Goal: Task Accomplishment & Management: Manage account settings

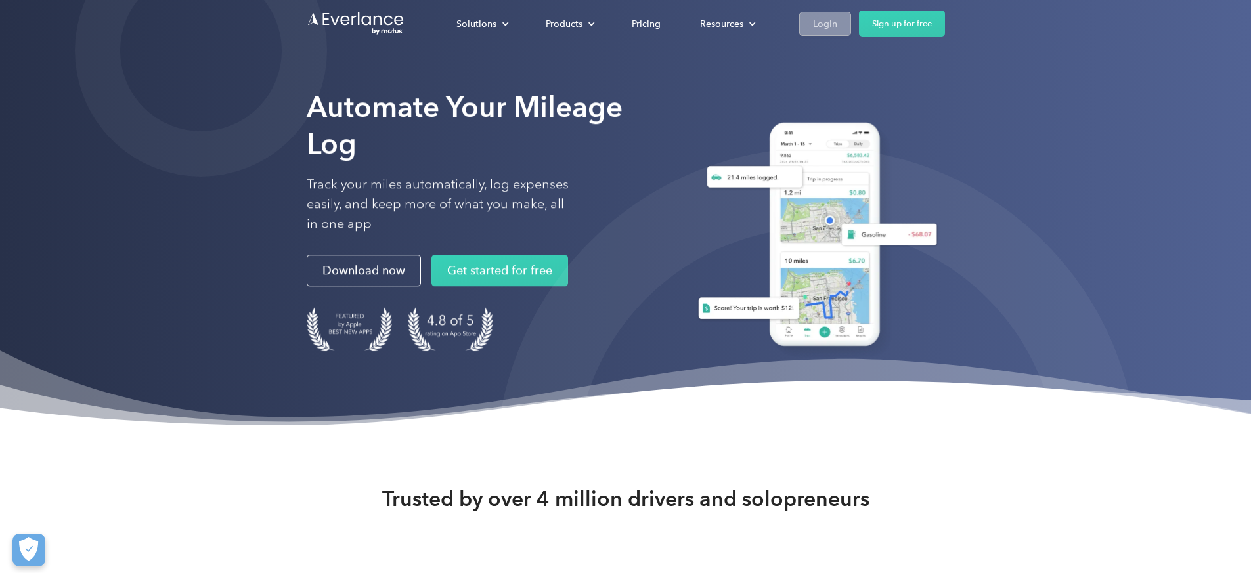
click at [838, 16] on div "Login" at bounding box center [825, 24] width 24 height 16
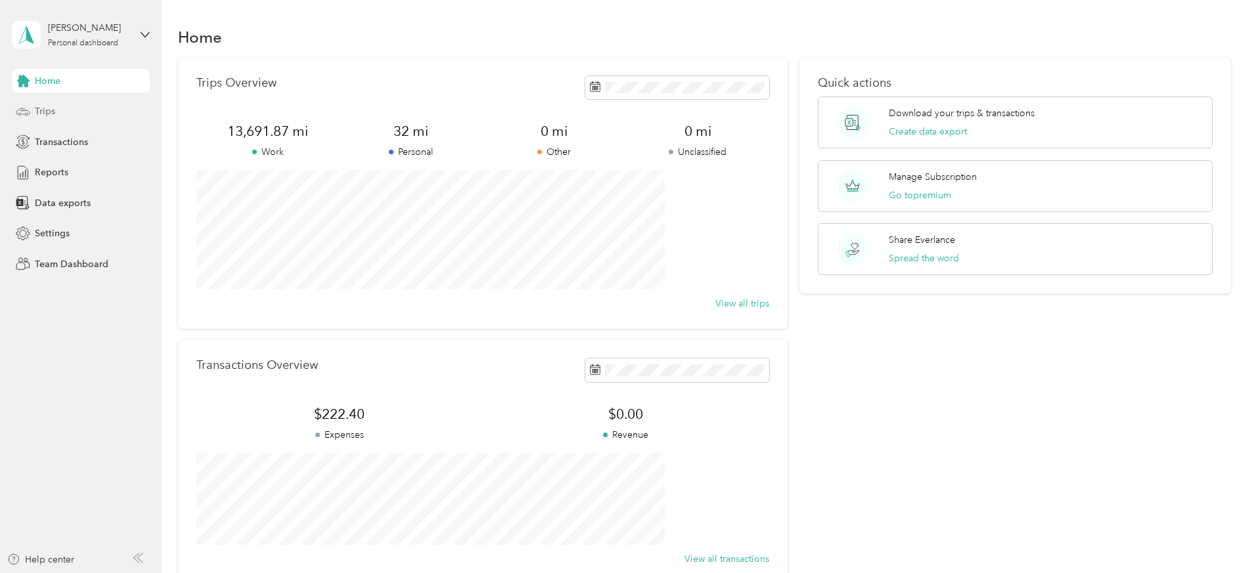
click at [53, 109] on span "Trips" at bounding box center [45, 111] width 20 height 14
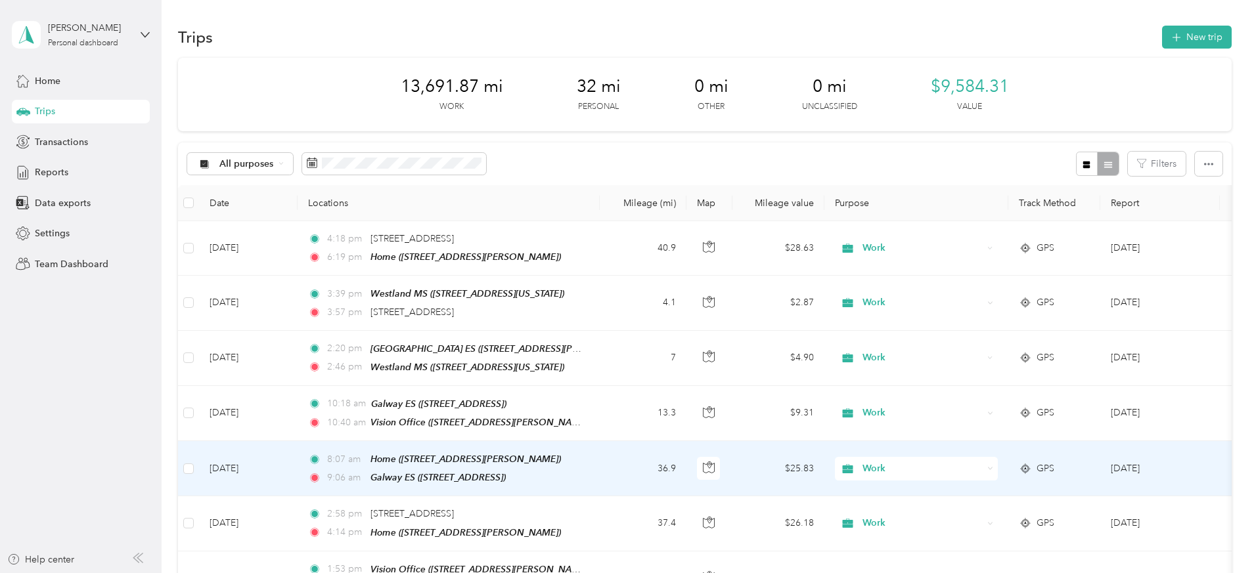
click at [686, 471] on td "36.9" at bounding box center [643, 468] width 87 height 55
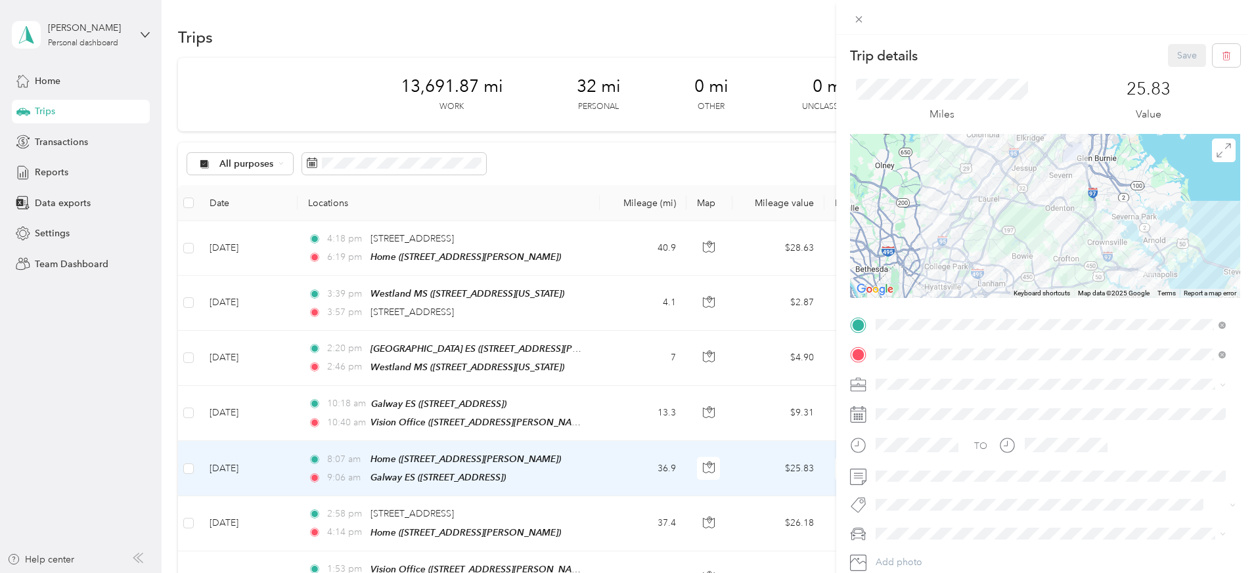
click at [698, 411] on div "Trip details Save This trip cannot be edited because it is either under review,…" at bounding box center [627, 286] width 1254 height 573
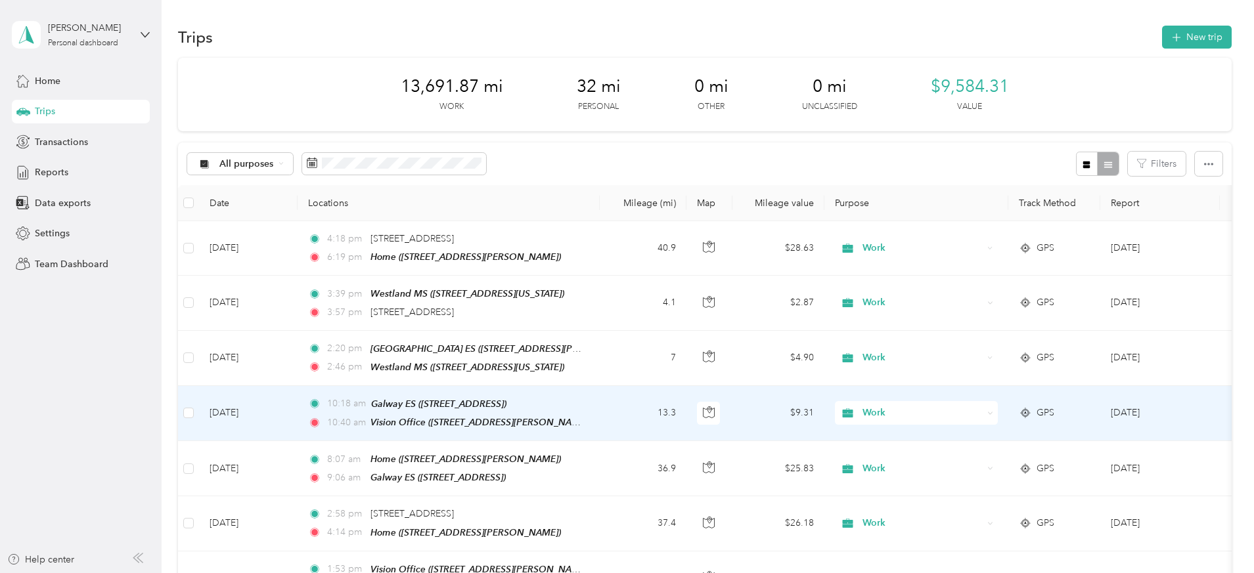
click at [686, 411] on td "13.3" at bounding box center [643, 413] width 87 height 55
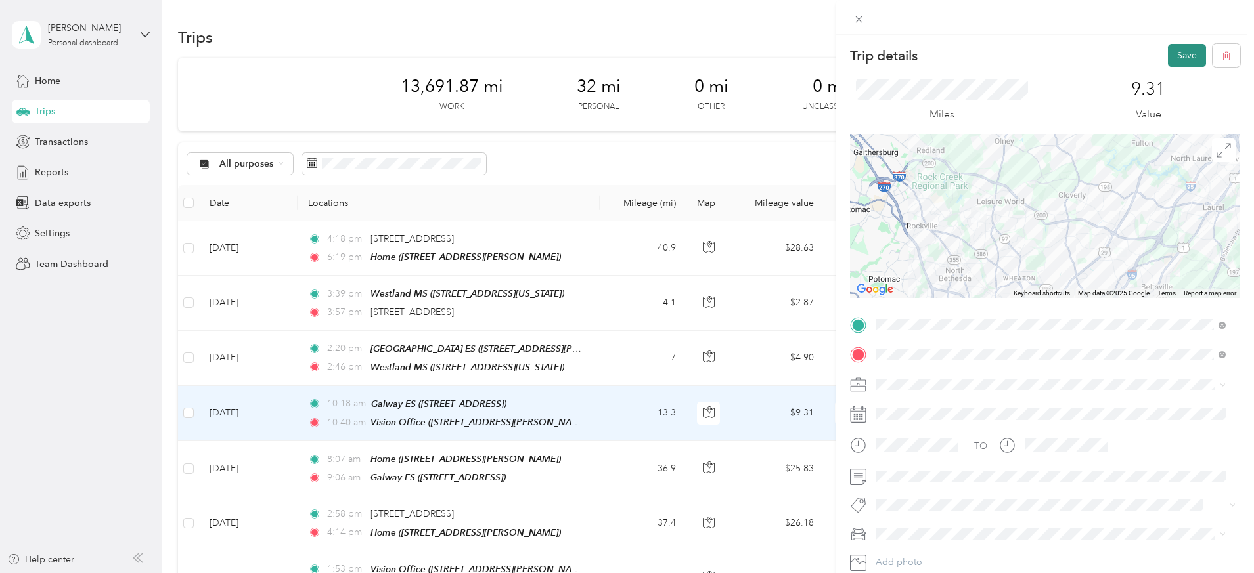
click at [1169, 54] on button "Save" at bounding box center [1187, 55] width 38 height 23
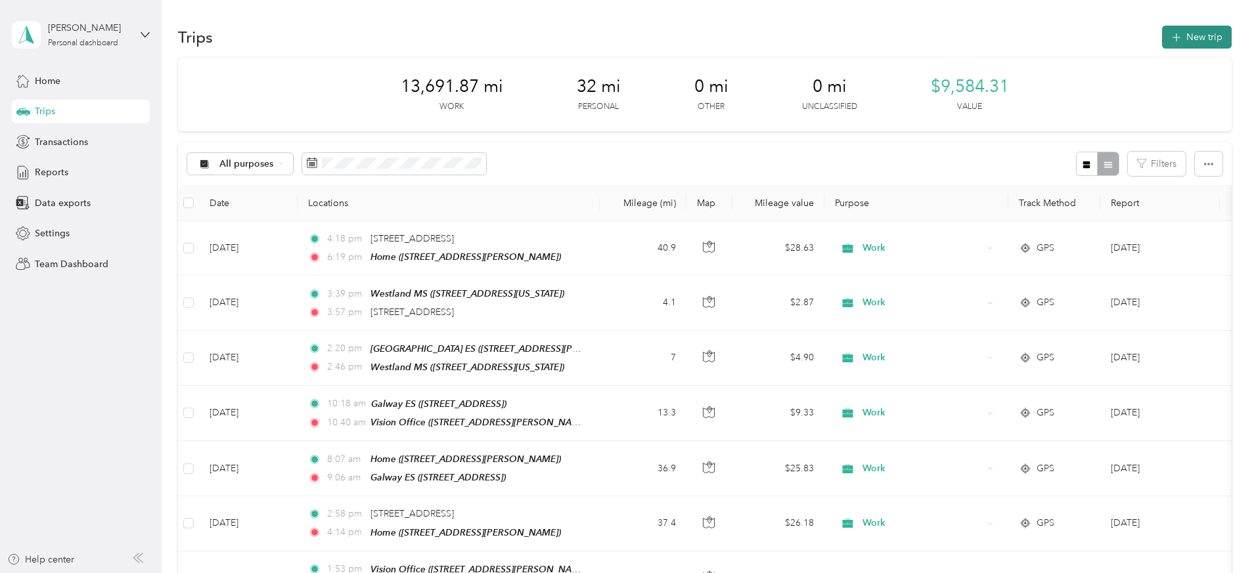
click at [1162, 41] on button "New trip" at bounding box center [1197, 37] width 70 height 23
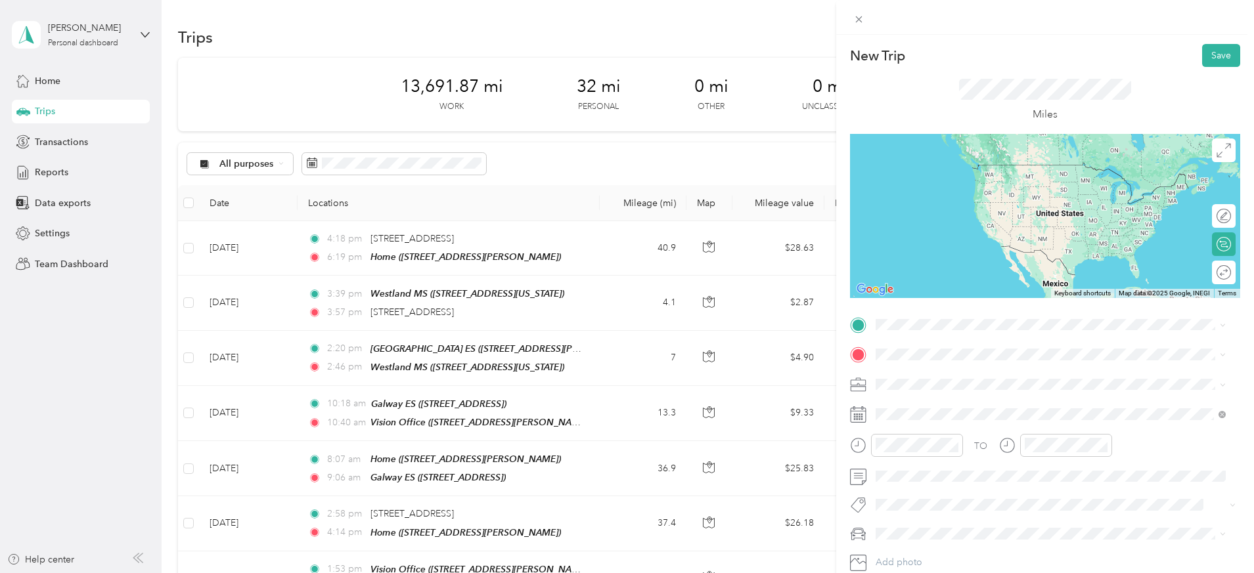
click at [956, 391] on div "Vision Office [STREET_ADDRESS][PERSON_NAME]" at bounding box center [1050, 384] width 341 height 32
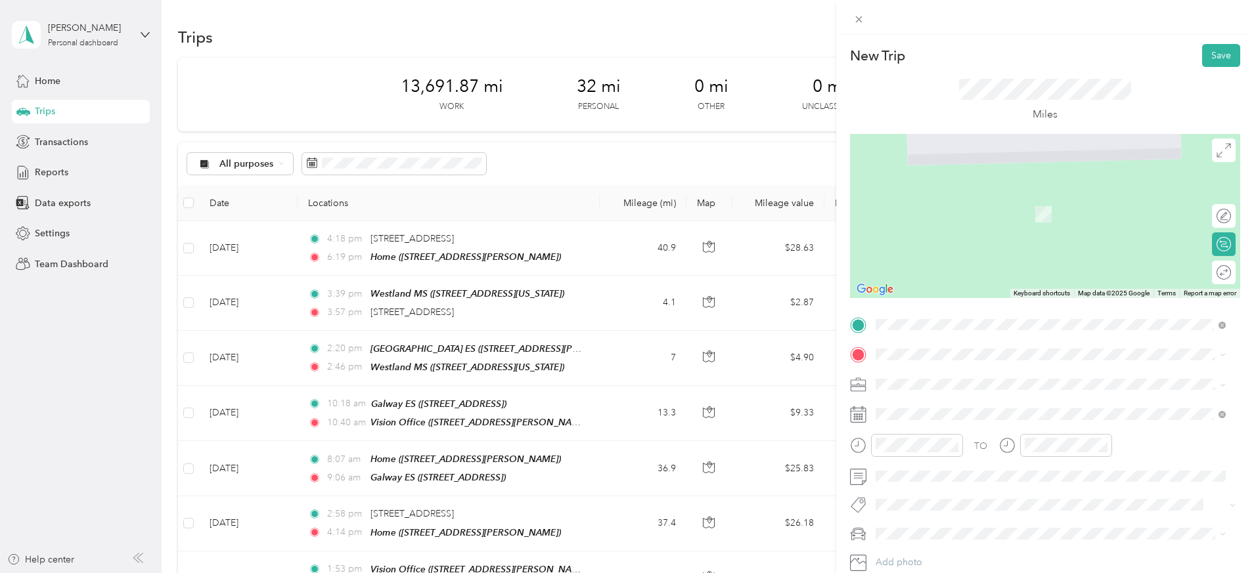
click at [975, 403] on strong "[GEOGRAPHIC_DATA] ES" at bounding box center [956, 403] width 112 height 12
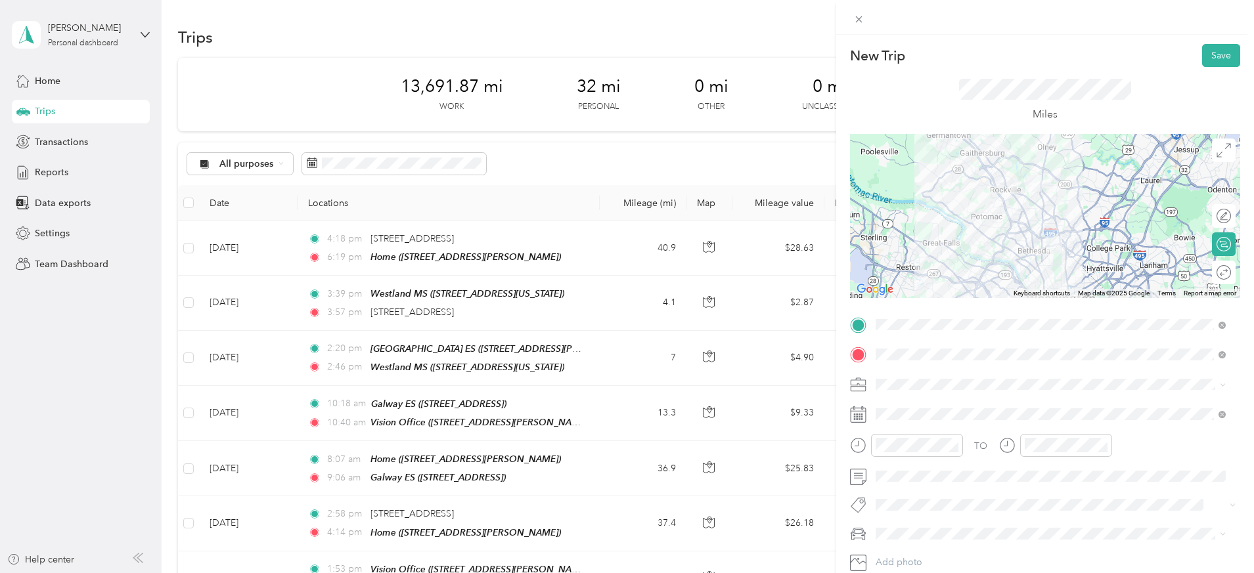
click at [933, 200] on li "Work" at bounding box center [1050, 200] width 359 height 23
click at [960, 286] on div "PM" at bounding box center [964, 288] width 32 height 18
click at [961, 287] on div "PM" at bounding box center [964, 288] width 32 height 18
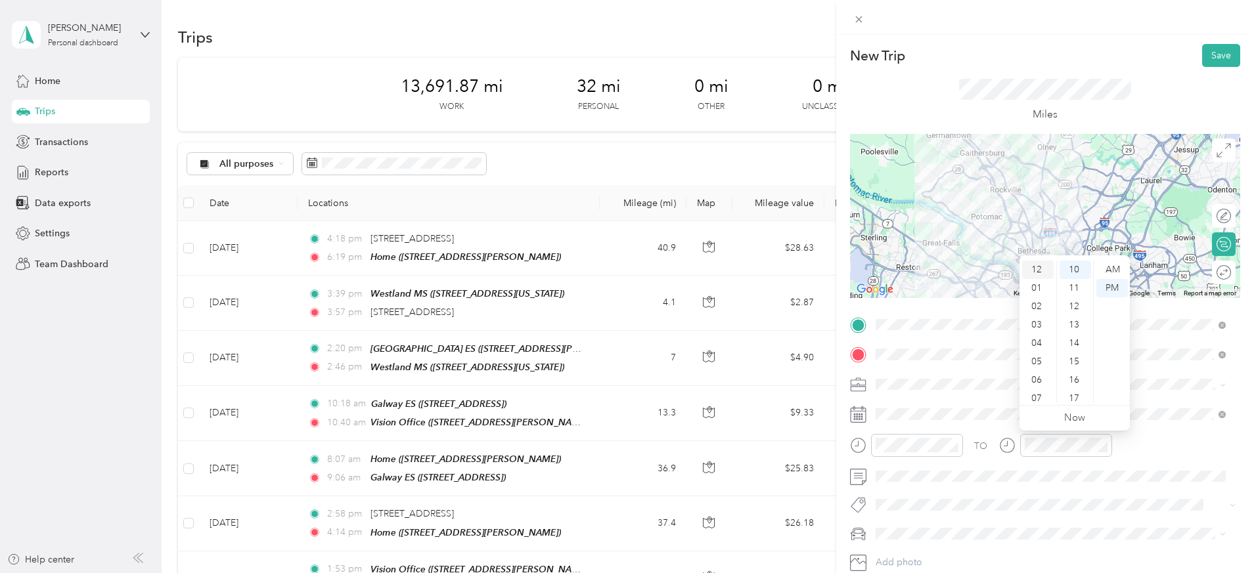
click at [1040, 263] on div "12" at bounding box center [1038, 270] width 32 height 18
click at [1083, 377] on div "49" at bounding box center [1076, 380] width 32 height 18
click at [1117, 284] on div "PM" at bounding box center [1112, 288] width 32 height 18
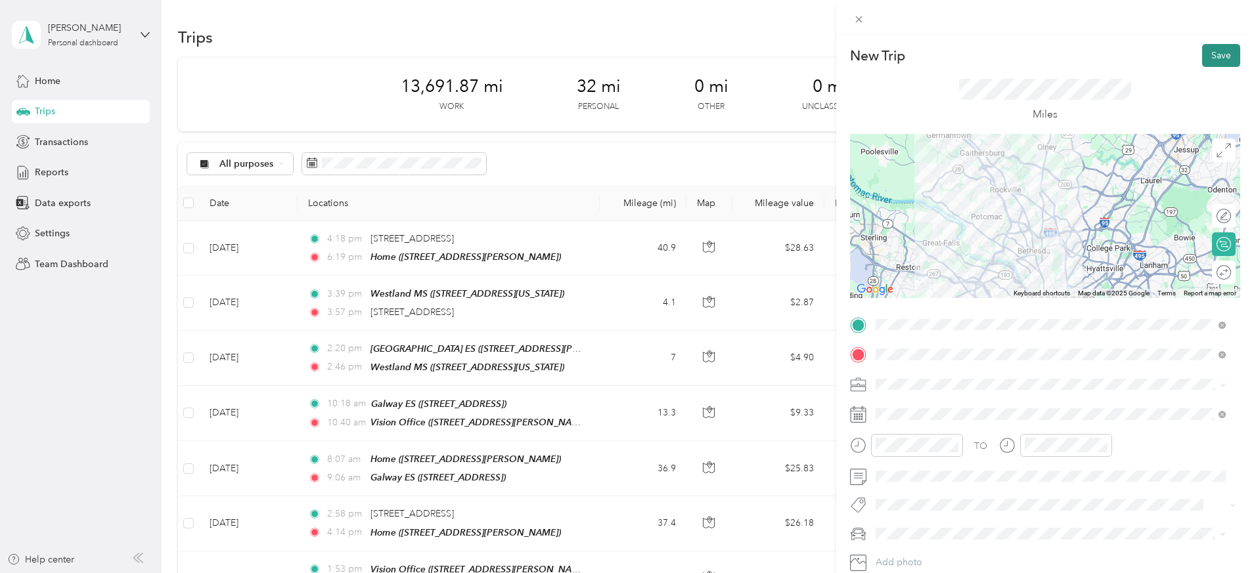
click at [1216, 55] on button "Save" at bounding box center [1221, 55] width 38 height 23
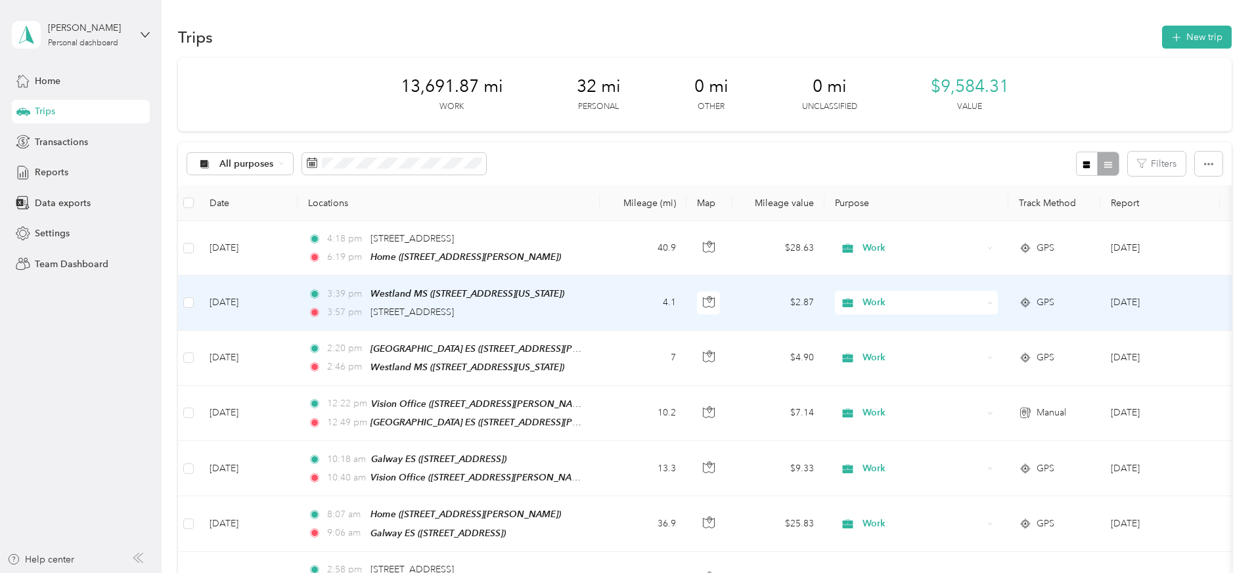
click at [686, 303] on td "4.1" at bounding box center [643, 303] width 87 height 55
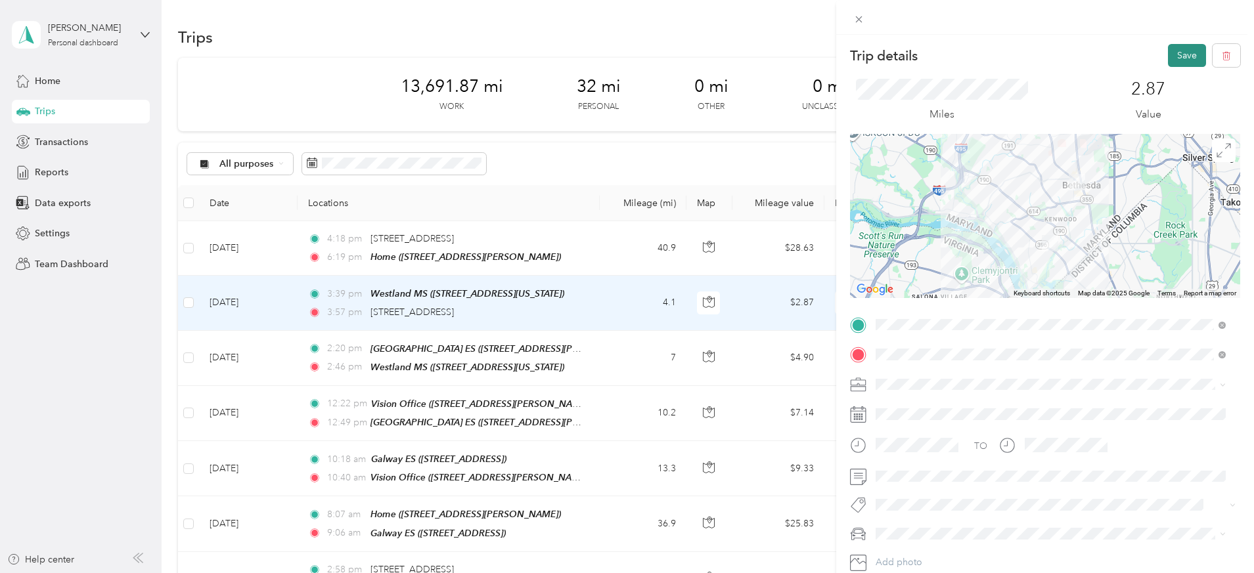
click at [1186, 49] on button "Save" at bounding box center [1187, 55] width 38 height 23
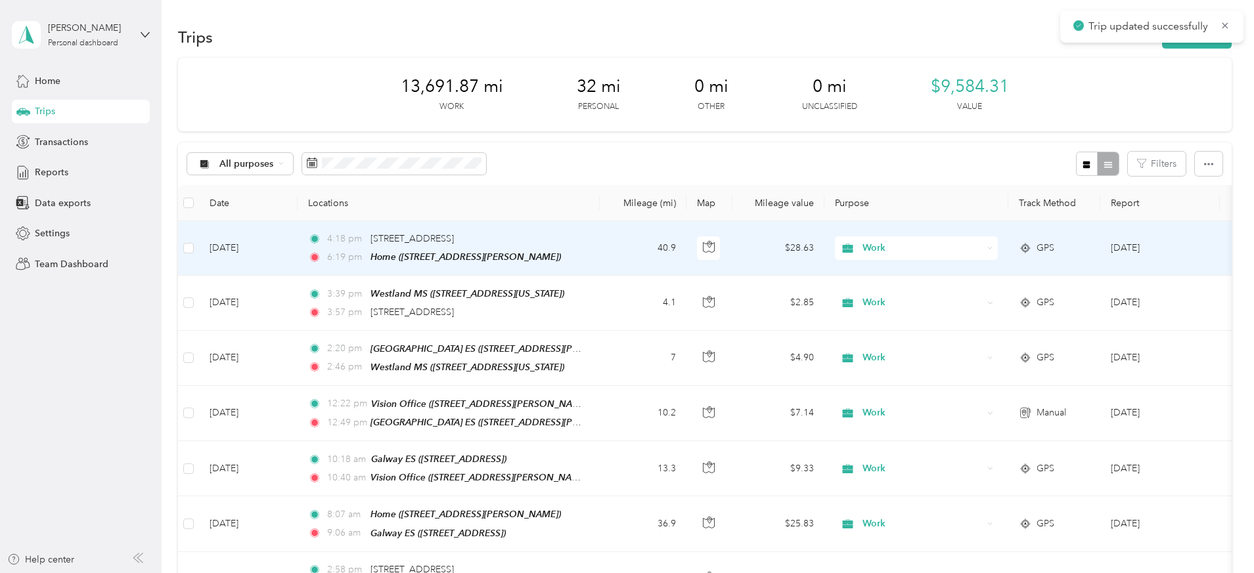
click at [686, 243] on td "40.9" at bounding box center [643, 248] width 87 height 55
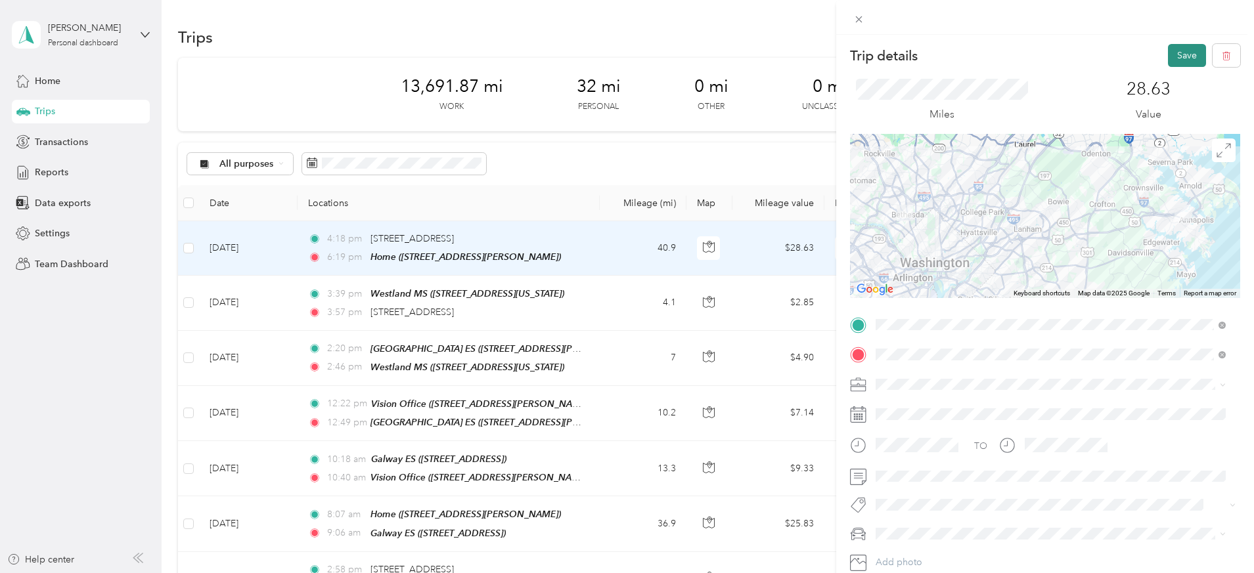
click at [1180, 52] on button "Save" at bounding box center [1187, 55] width 38 height 23
